Goal: Information Seeking & Learning: Learn about a topic

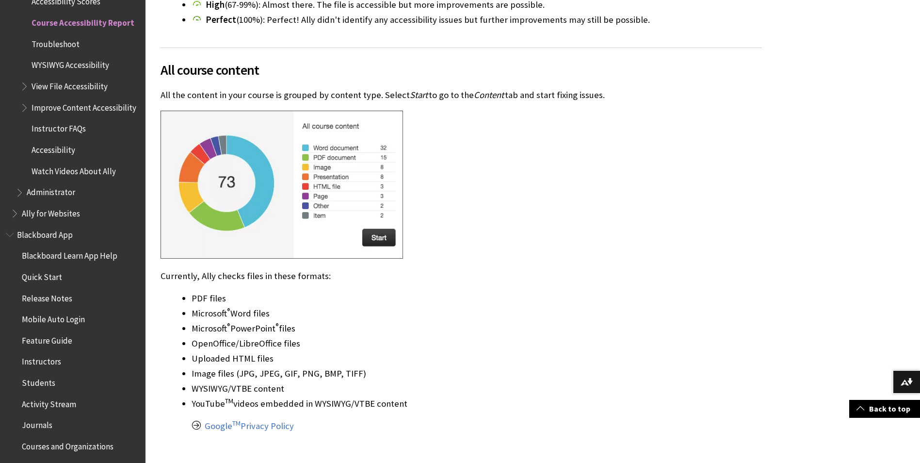
scroll to position [1145, 0]
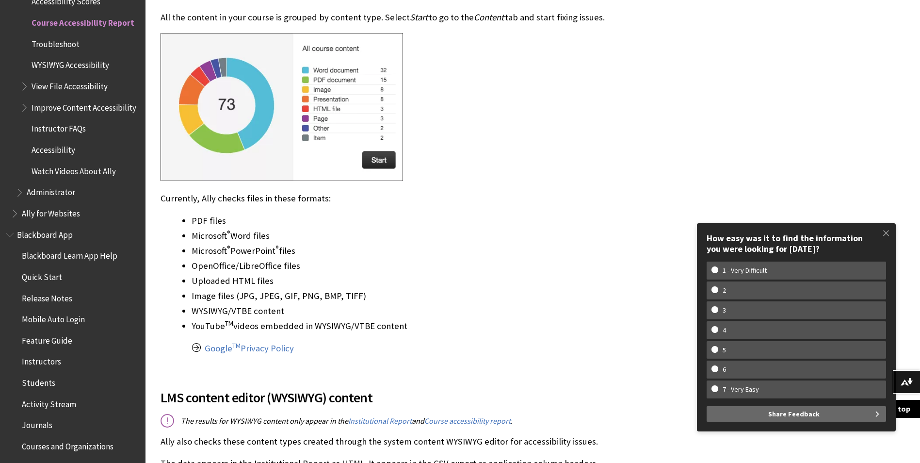
drag, startPoint x: 192, startPoint y: 208, endPoint x: 405, endPoint y: 322, distance: 242.3
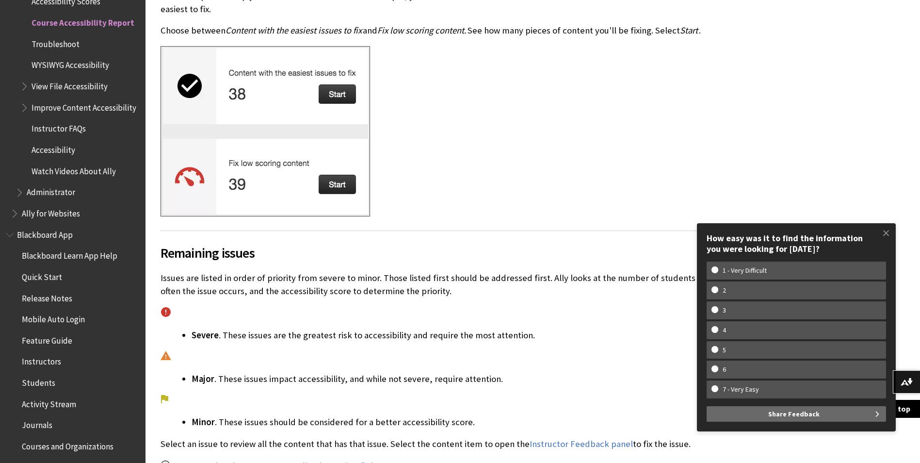
scroll to position [2478, 0]
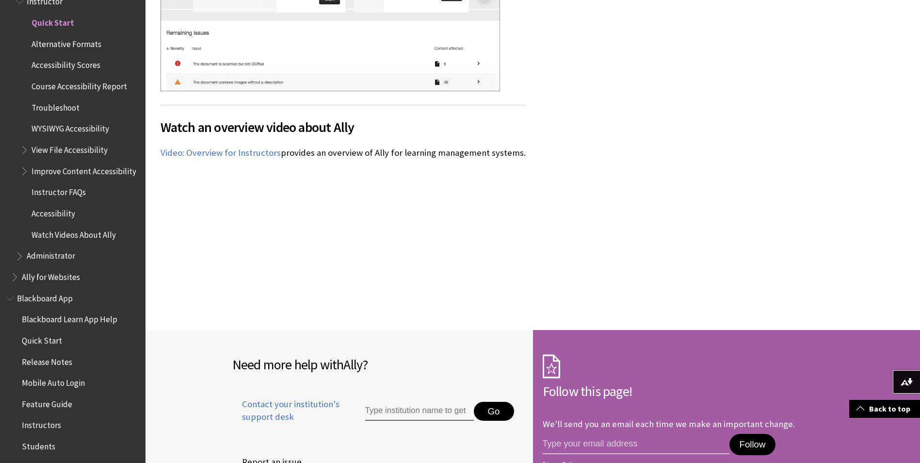
scroll to position [1703, 0]
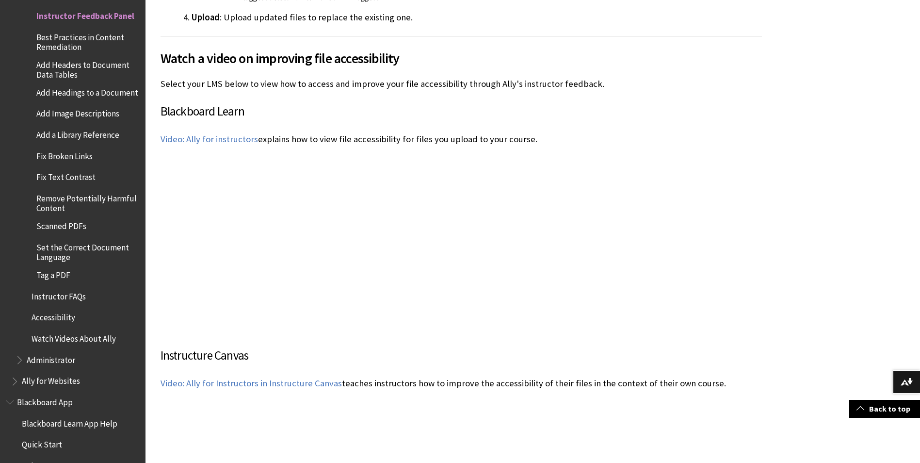
scroll to position [2186, 0]
